Goal: Task Accomplishment & Management: Complete application form

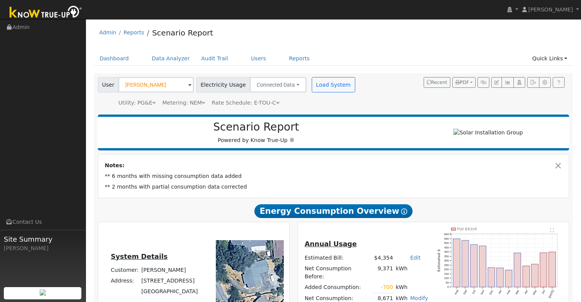
scroll to position [519, 0]
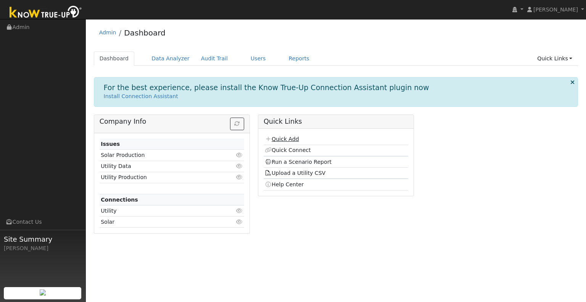
click at [284, 139] on link "Quick Add" at bounding box center [282, 139] width 34 height 6
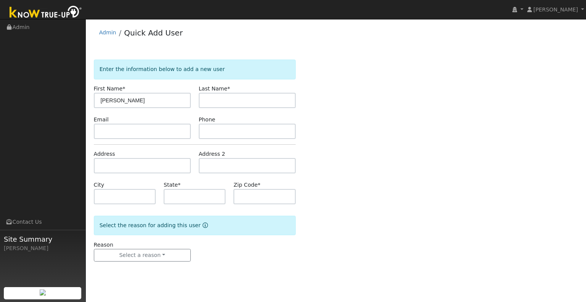
type input "[PERSON_NAME]"
type input "Hunter"
type input "CA"
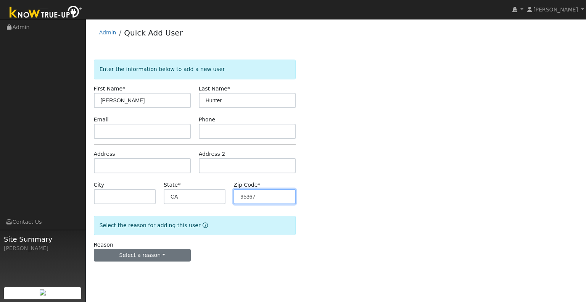
type input "95367"
click at [161, 258] on button "Select a reason" at bounding box center [142, 255] width 97 height 13
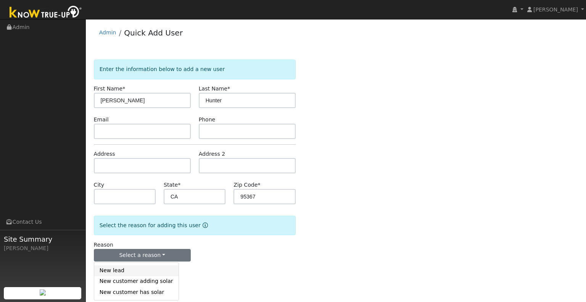
click at [161, 271] on link "New lead" at bounding box center [136, 270] width 84 height 11
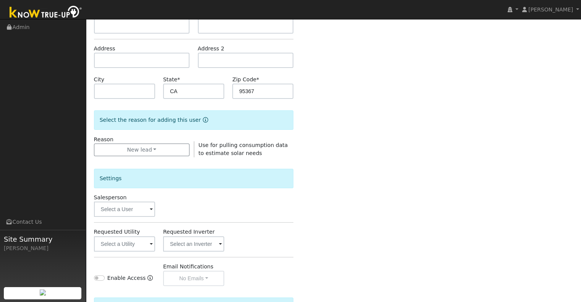
scroll to position [153, 0]
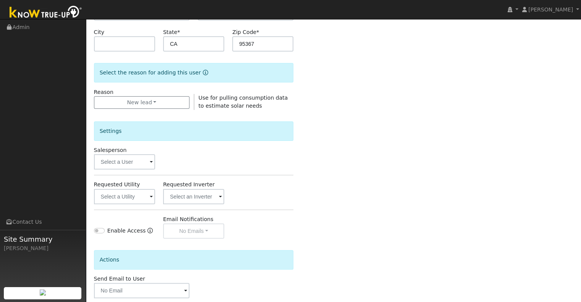
click at [139, 147] on div "Salesperson" at bounding box center [124, 157] width 69 height 23
click at [136, 166] on input "text" at bounding box center [124, 161] width 61 height 15
click at [129, 158] on input "text" at bounding box center [124, 161] width 61 height 15
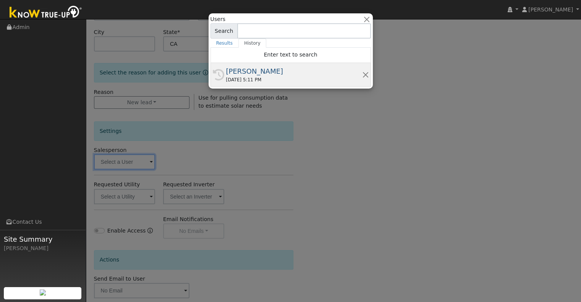
click at [281, 68] on div "[PERSON_NAME]" at bounding box center [294, 71] width 136 height 10
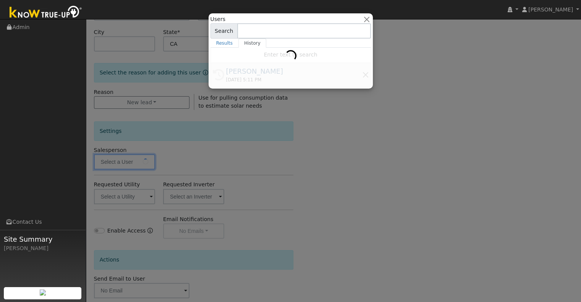
type input "[PERSON_NAME]"
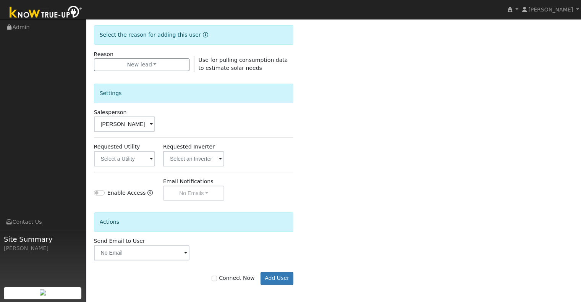
scroll to position [191, 0]
click at [128, 155] on input "text" at bounding box center [124, 157] width 61 height 15
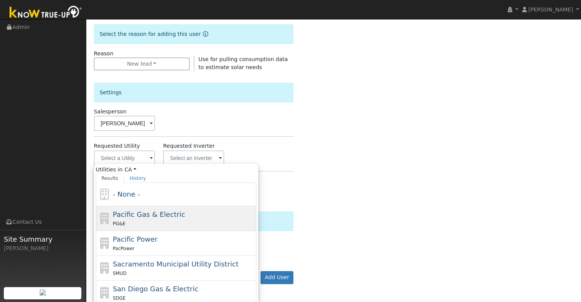
click at [165, 216] on span "Pacific Gas & Electric" at bounding box center [149, 214] width 72 height 8
type input "Pacific Gas & Electric"
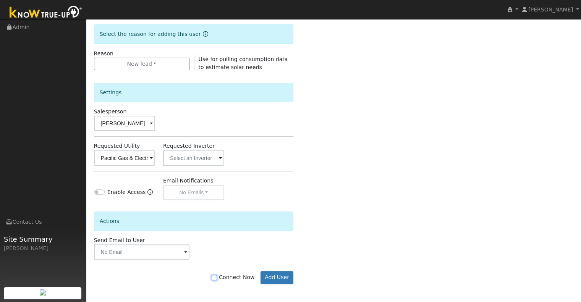
click at [217, 279] on input "Connect Now" at bounding box center [213, 277] width 5 height 5
checkbox input "true"
click at [275, 279] on button "Add User" at bounding box center [276, 277] width 33 height 13
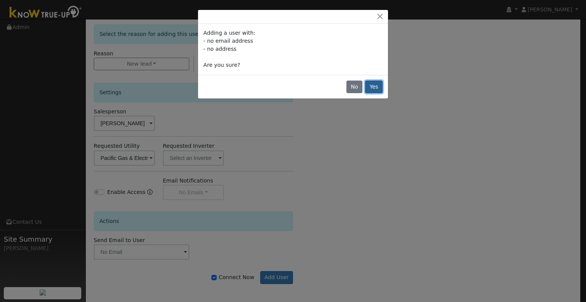
click at [380, 86] on button "Yes" at bounding box center [374, 87] width 18 height 13
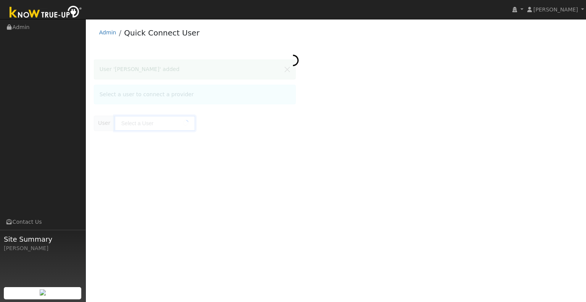
type input "[PERSON_NAME]"
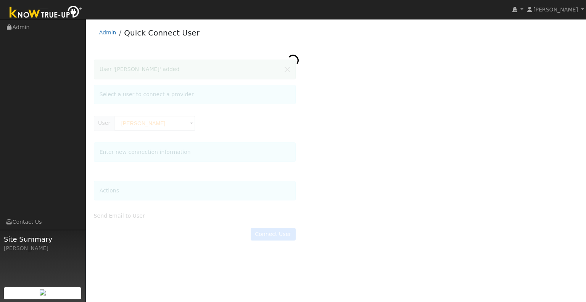
click at [162, 123] on div at bounding box center [336, 154] width 485 height 189
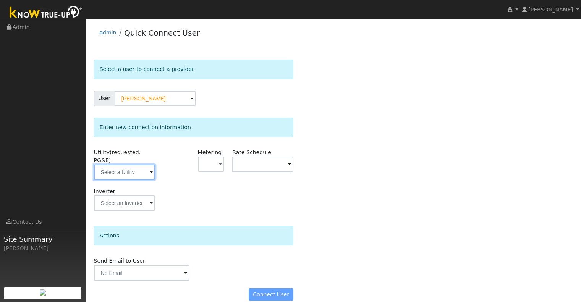
click at [139, 165] on input "text" at bounding box center [124, 172] width 61 height 15
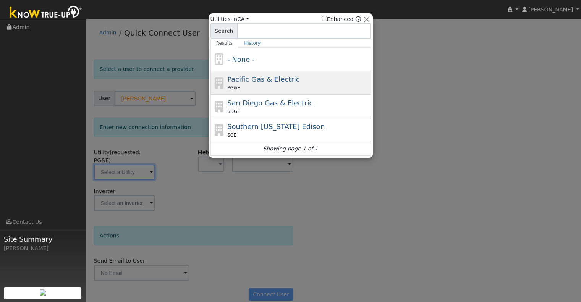
click at [303, 76] on div "Pacific Gas & Electric PG&E" at bounding box center [298, 82] width 142 height 17
type input "PG&E"
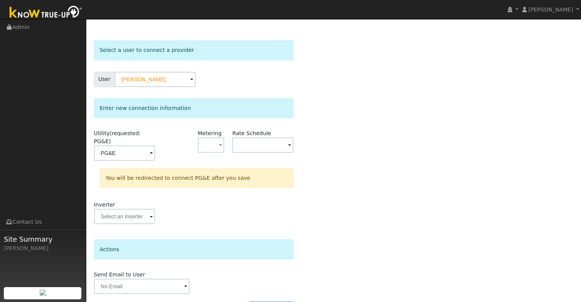
scroll to position [34, 0]
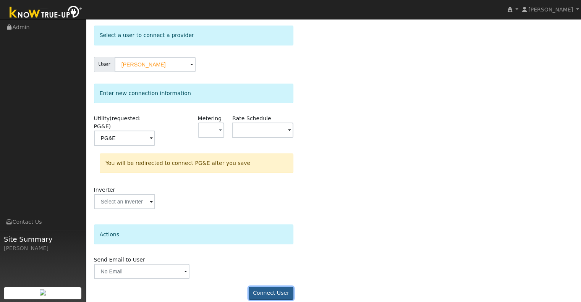
click at [268, 287] on button "Connect User" at bounding box center [270, 293] width 45 height 13
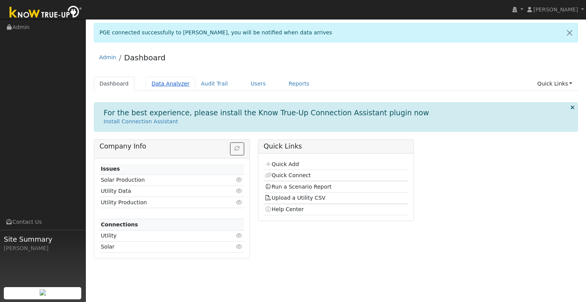
click at [175, 82] on link "Data Analyzer" at bounding box center [171, 84] width 50 height 14
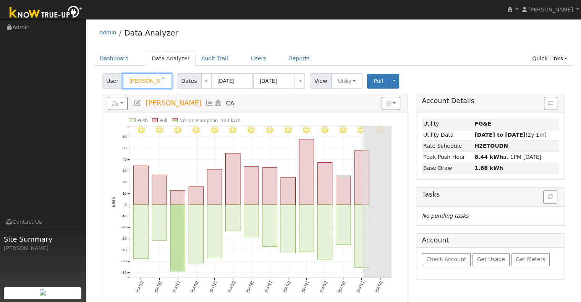
type input "J"
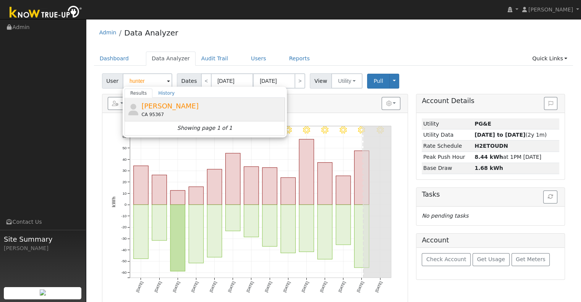
click at [178, 108] on span "[PERSON_NAME]" at bounding box center [169, 106] width 57 height 8
type input "[PERSON_NAME]"
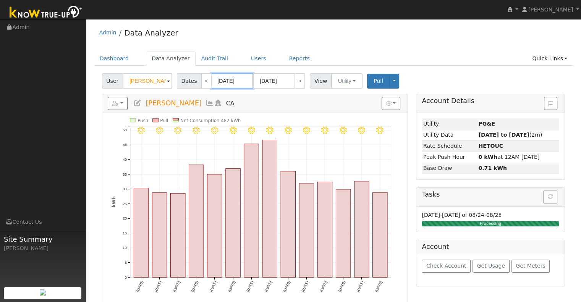
click at [233, 76] on input "[DATE]" at bounding box center [232, 80] width 42 height 15
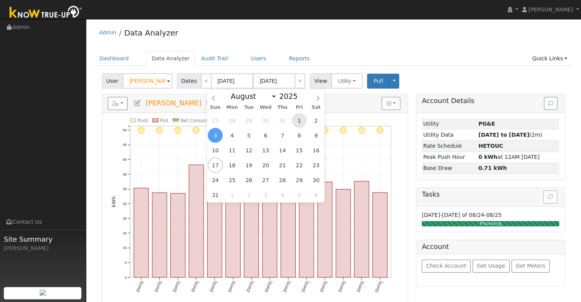
click at [295, 119] on span "1" at bounding box center [299, 120] width 15 height 15
type input "[DATE]"
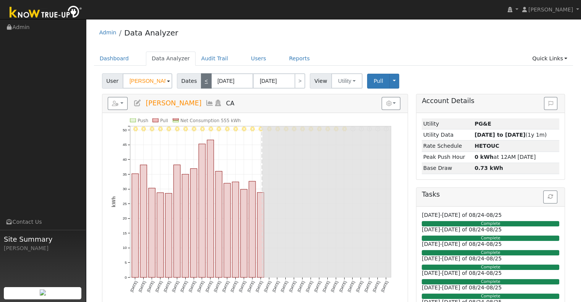
click at [203, 81] on link "<" at bounding box center [206, 80] width 11 height 15
type input "[DATE]"
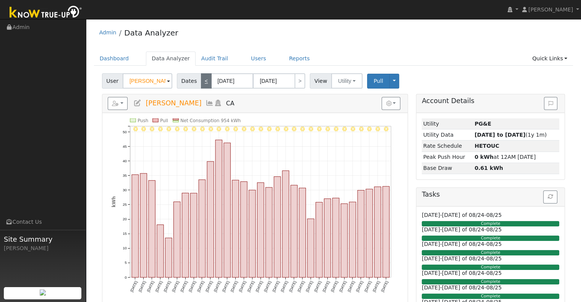
click at [203, 81] on link "<" at bounding box center [206, 80] width 11 height 15
type input "[DATE]"
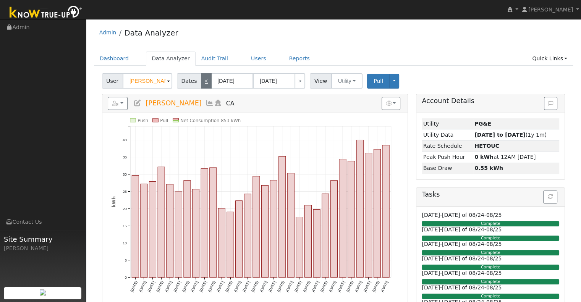
click at [203, 81] on link "<" at bounding box center [206, 80] width 11 height 15
type input "[DATE]"
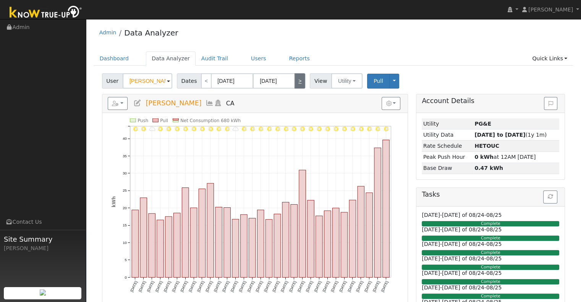
click at [294, 79] on link ">" at bounding box center [299, 80] width 11 height 15
type input "[DATE]"
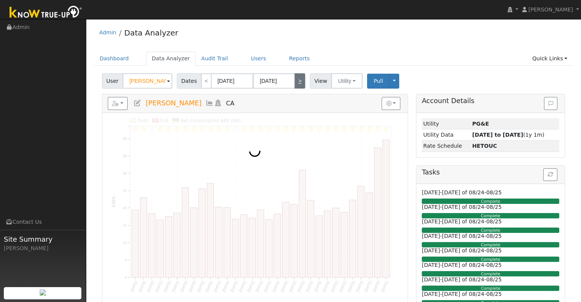
click at [294, 79] on link ">" at bounding box center [299, 80] width 11 height 15
type input "[DATE]"
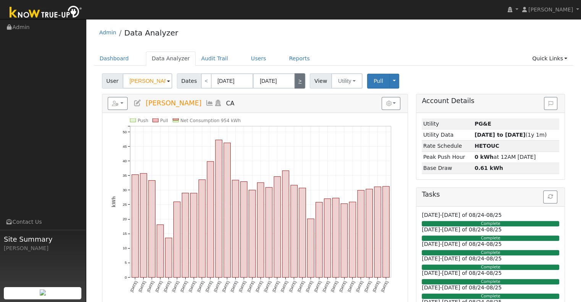
click at [294, 79] on link ">" at bounding box center [299, 80] width 11 height 15
type input "[DATE]"
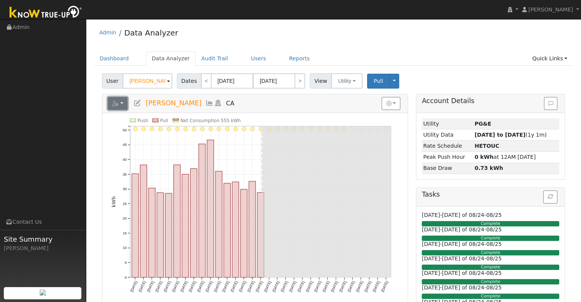
click at [120, 100] on button "button" at bounding box center [118, 103] width 20 height 13
